Goal: Transaction & Acquisition: Purchase product/service

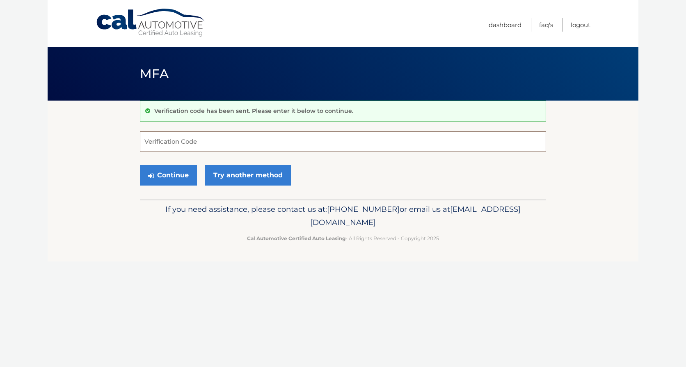
click at [321, 136] on input "Verification Code" at bounding box center [343, 141] width 406 height 21
type input "555754"
click at [162, 175] on button "Continue" at bounding box center [168, 175] width 57 height 21
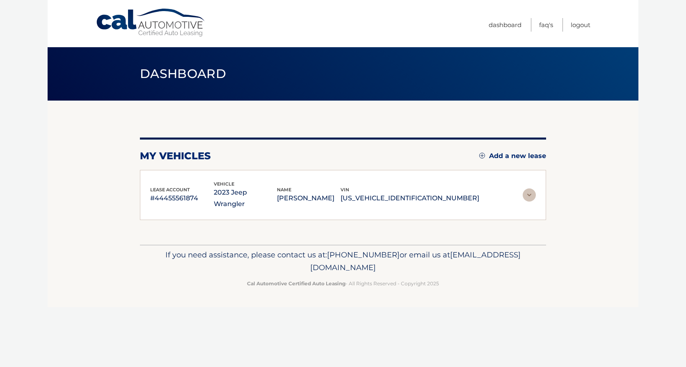
click at [528, 188] on img at bounding box center [529, 194] width 13 height 13
click at [204, 196] on p "#44455561874" at bounding box center [182, 197] width 64 height 11
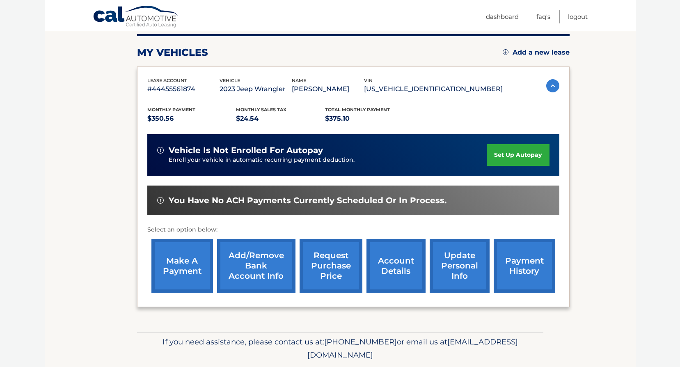
scroll to position [123, 0]
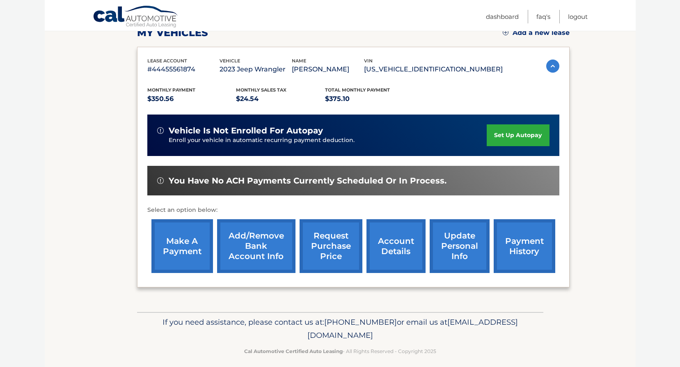
click at [191, 240] on link "make a payment" at bounding box center [182, 246] width 62 height 54
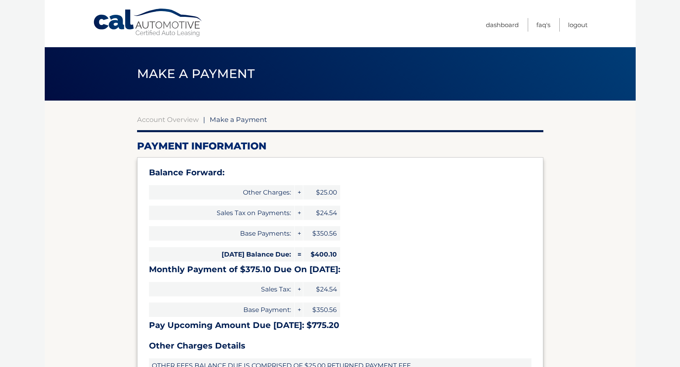
select select "MGYzMTE3MTYtYjZmYy00Zjg0LTlhYmEtNWNlMDllYjUzZjAx"
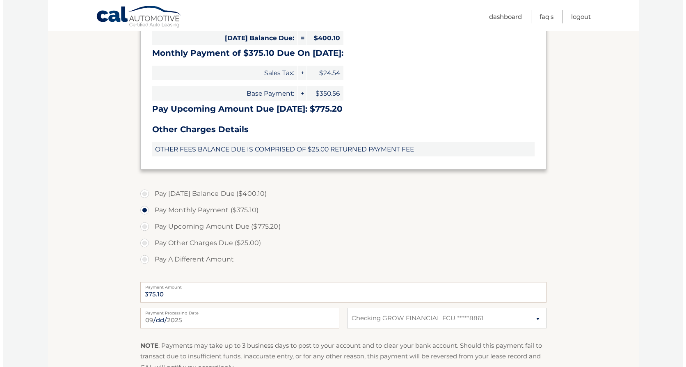
scroll to position [287, 0]
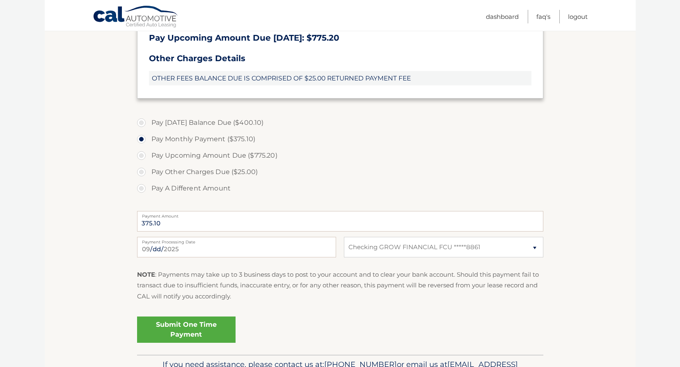
click at [183, 333] on link "Submit One Time Payment" at bounding box center [186, 329] width 98 height 26
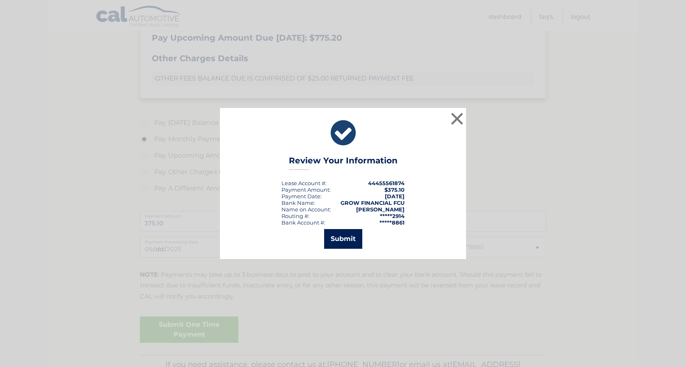
click at [338, 237] on button "Submit" at bounding box center [343, 239] width 38 height 20
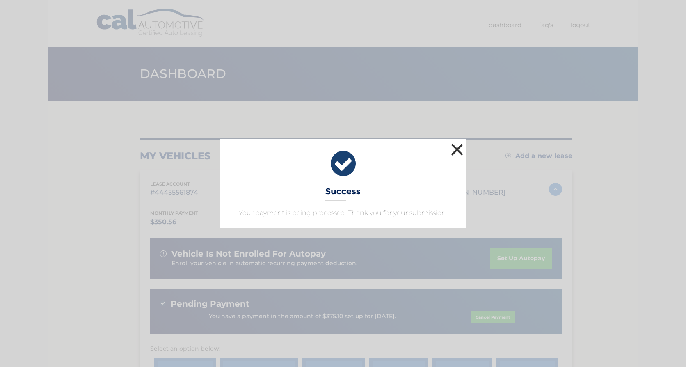
click at [455, 147] on button "×" at bounding box center [457, 149] width 16 height 16
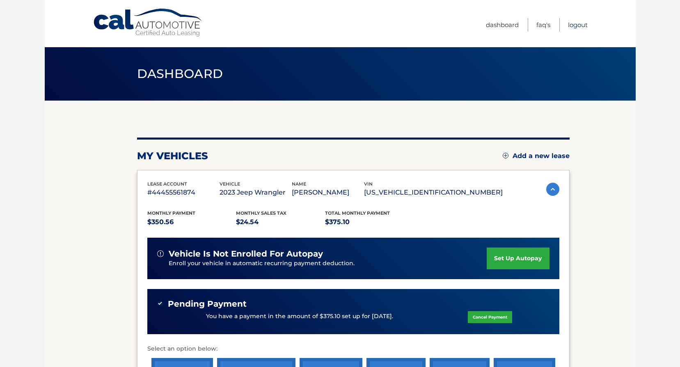
click at [573, 25] on link "Logout" at bounding box center [578, 25] width 20 height 14
